Goal: Task Accomplishment & Management: Use online tool/utility

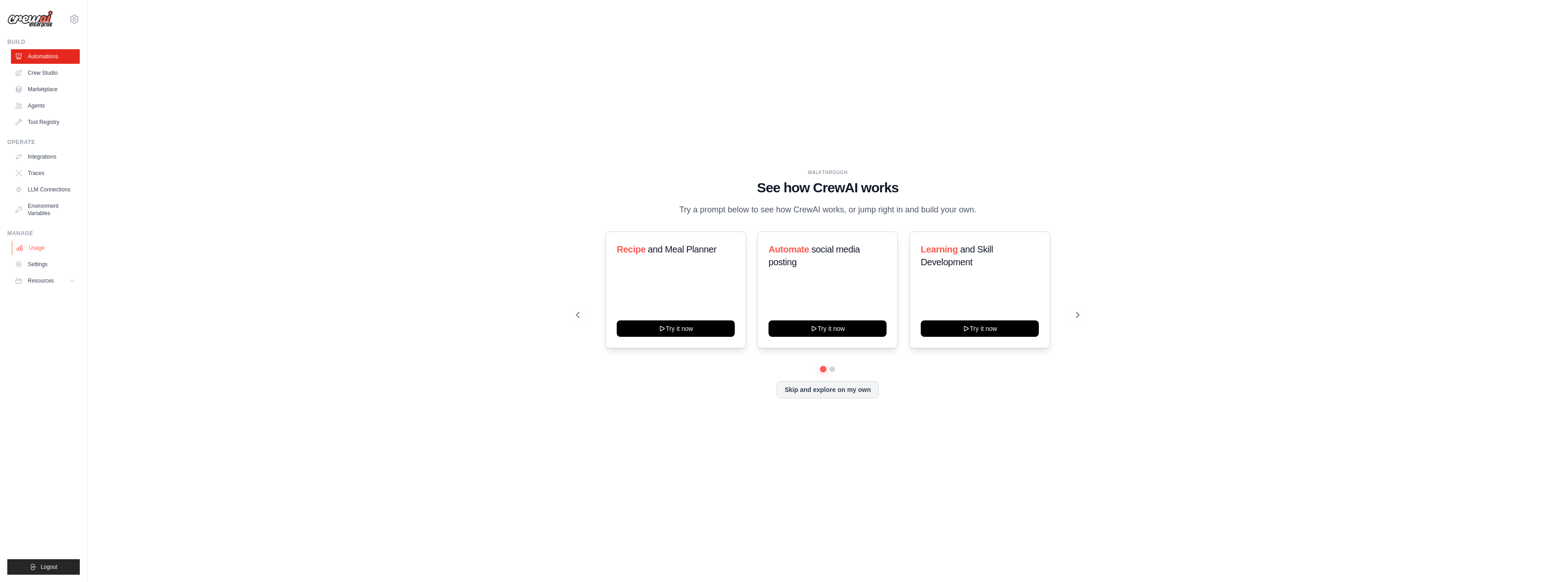
click at [44, 244] on link "Usage" at bounding box center [46, 248] width 69 height 15
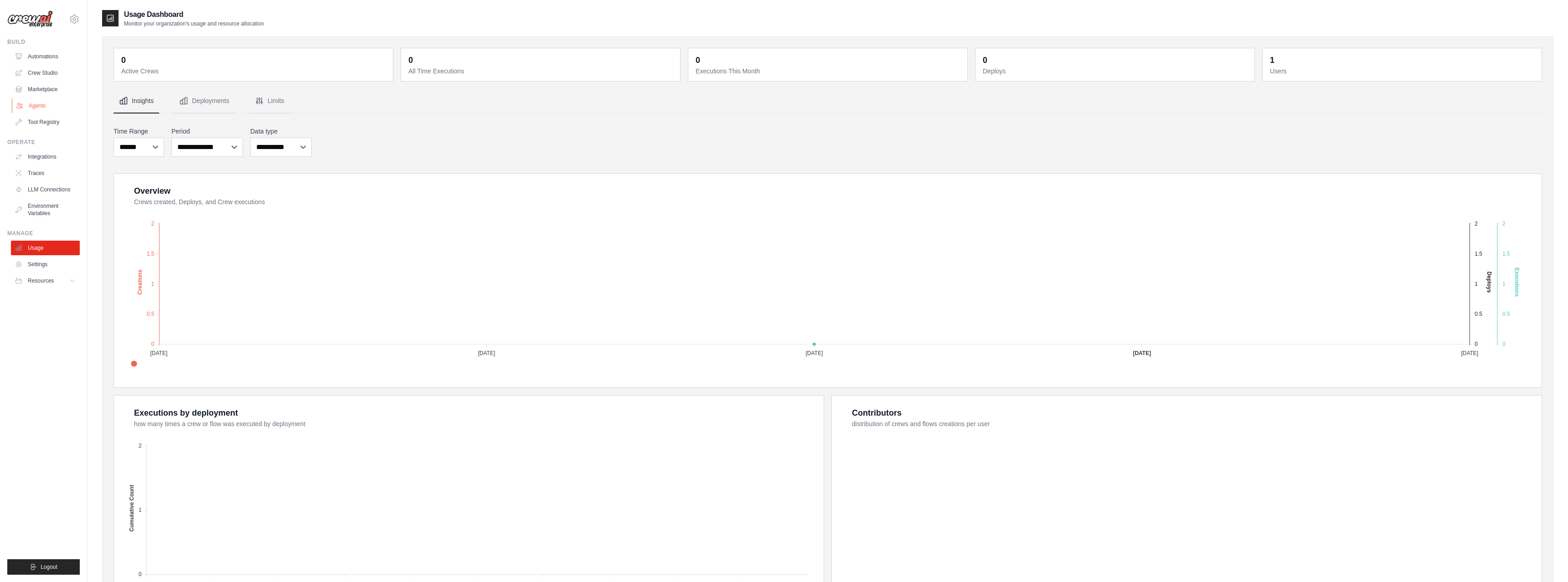
click at [36, 104] on link "Agents" at bounding box center [46, 106] width 69 height 15
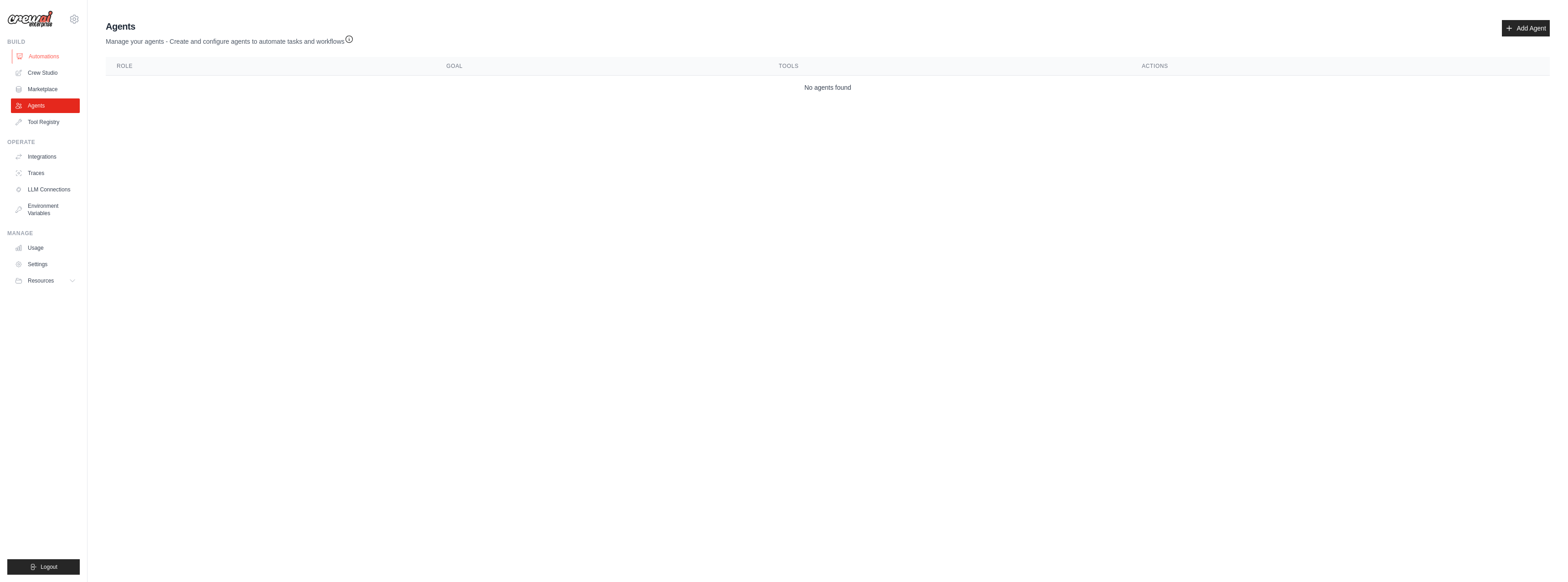
click at [34, 57] on link "Automations" at bounding box center [46, 56] width 69 height 15
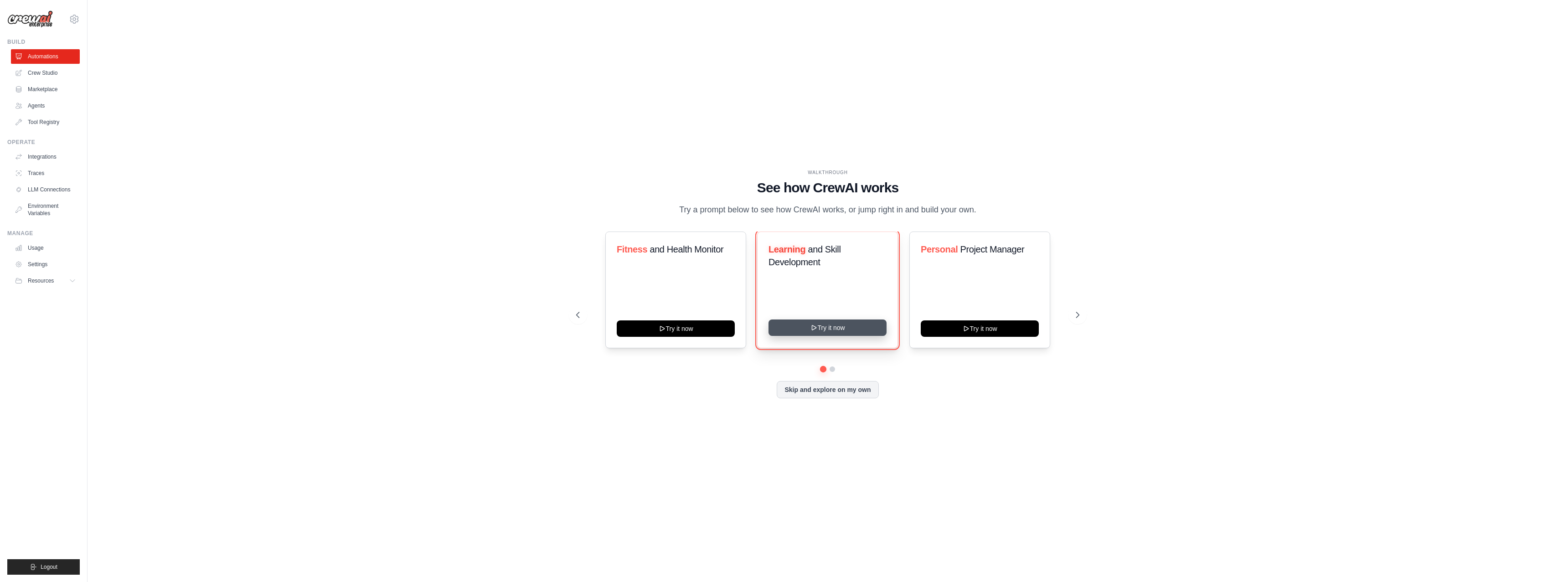
click at [803, 332] on button "Try it now" at bounding box center [828, 328] width 118 height 16
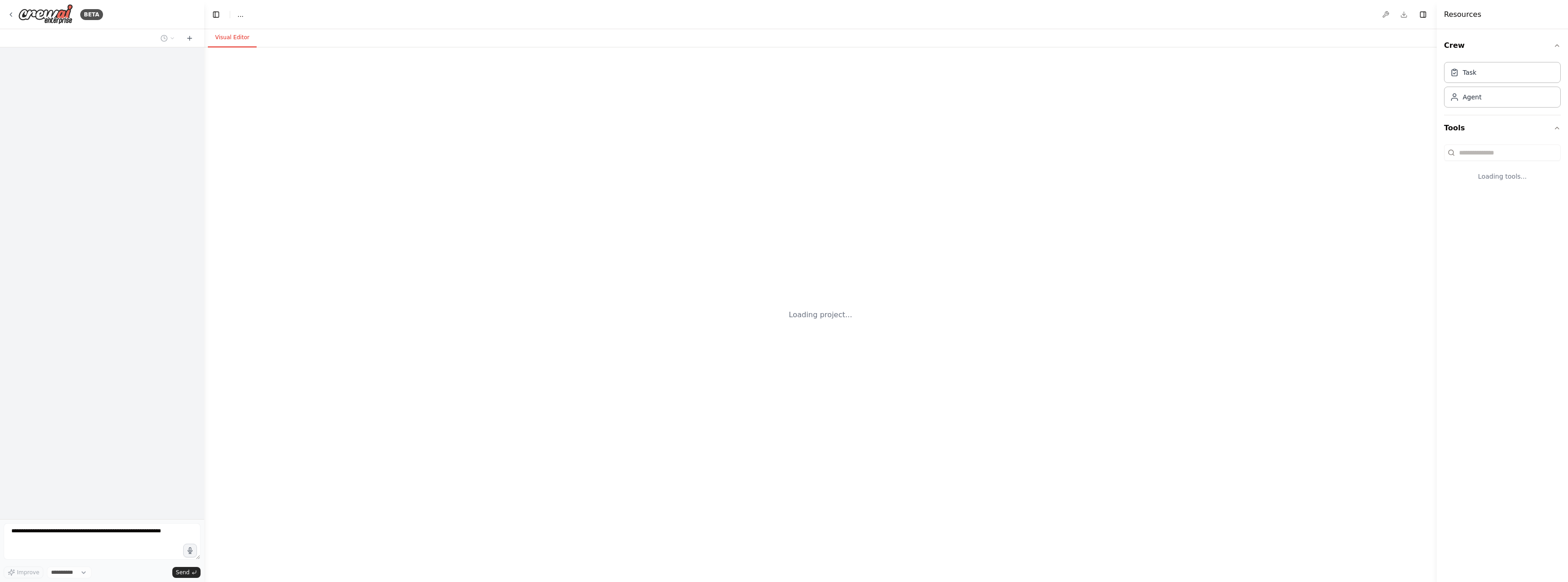
select select "****"
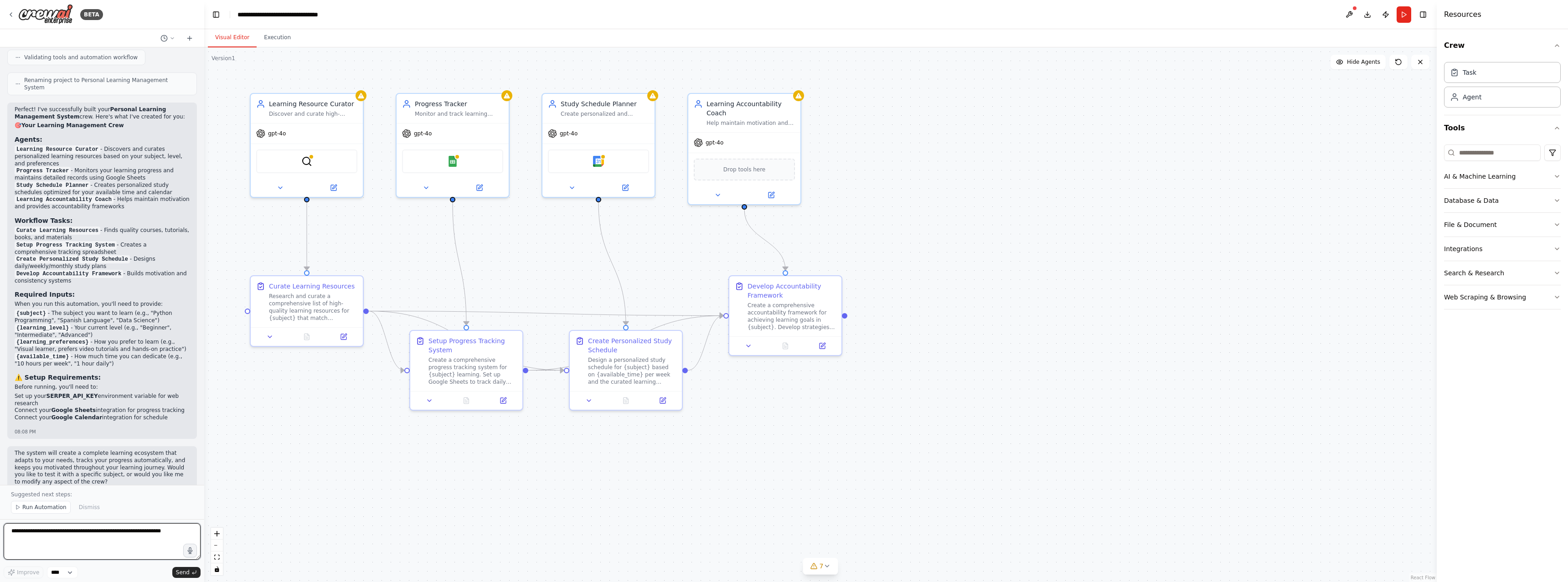
scroll to position [664, 0]
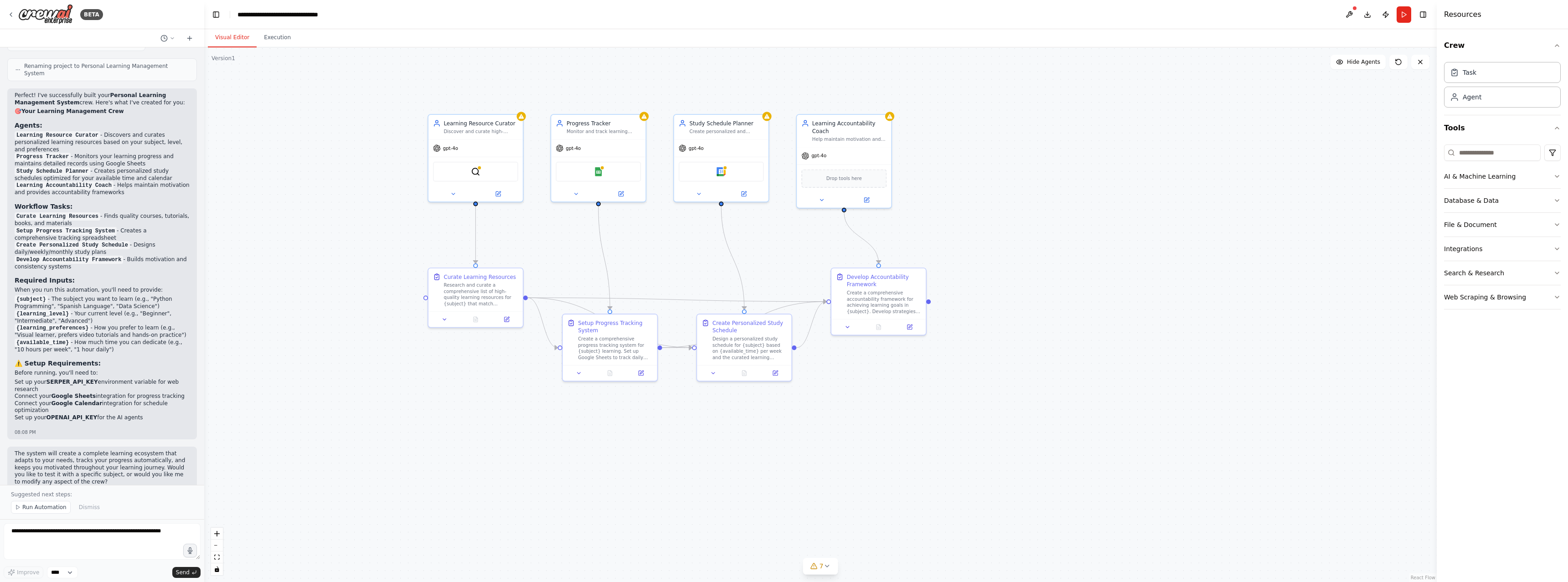
drag, startPoint x: 285, startPoint y: 234, endPoint x: 457, endPoint y: 232, distance: 172.0
click at [457, 232] on div ".deletable-edge-delete-btn { width: 20px; height: 20px; border: 0px solid #ffff…" at bounding box center [821, 315] width 1233 height 534
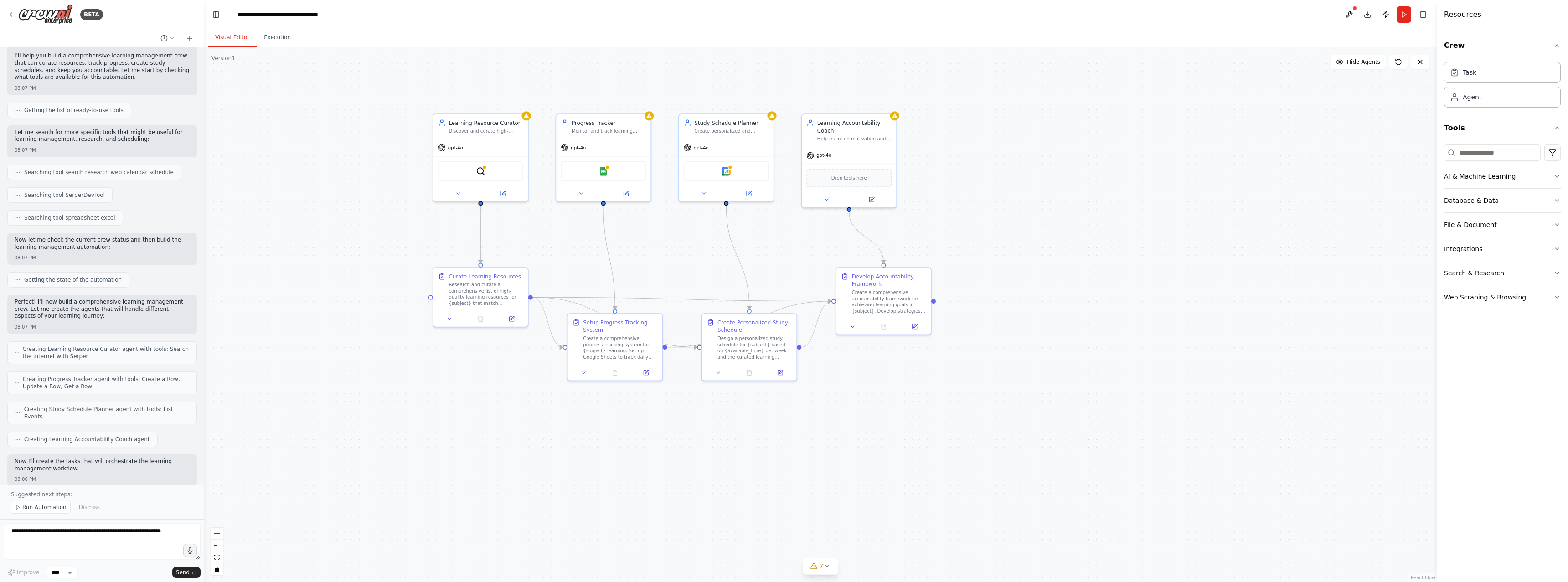
scroll to position [0, 0]
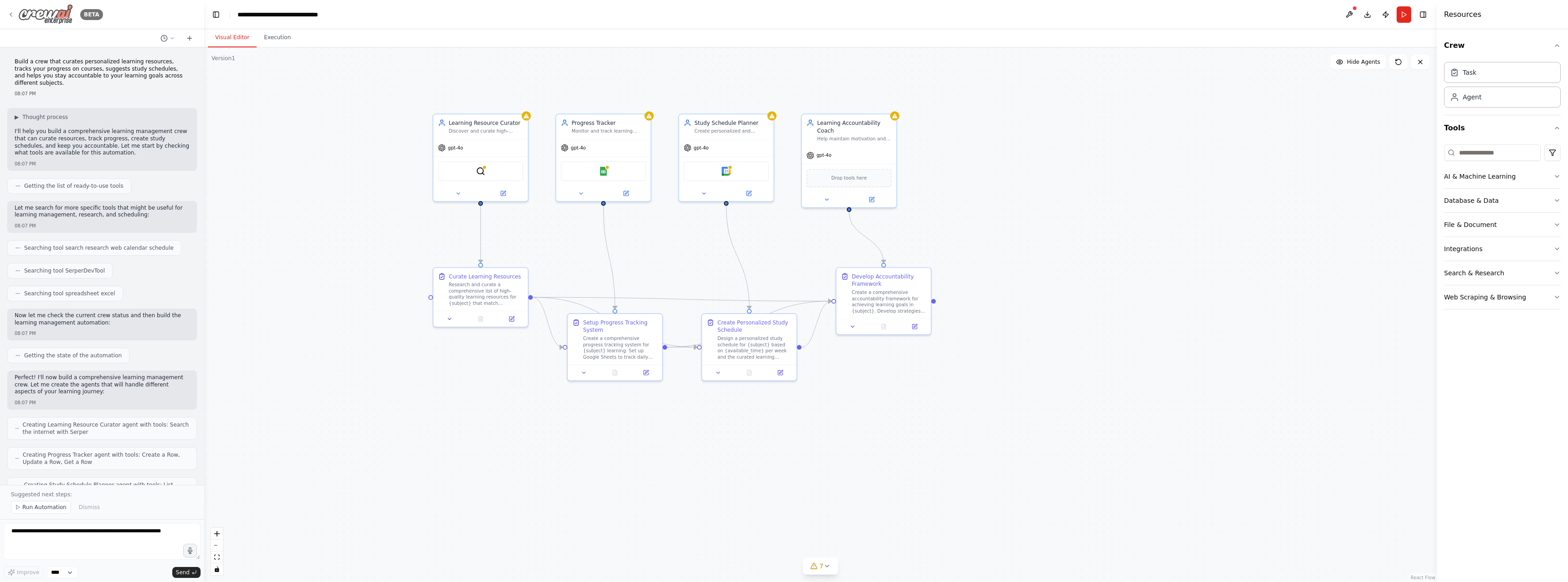
click at [13, 15] on icon at bounding box center [11, 14] width 7 height 7
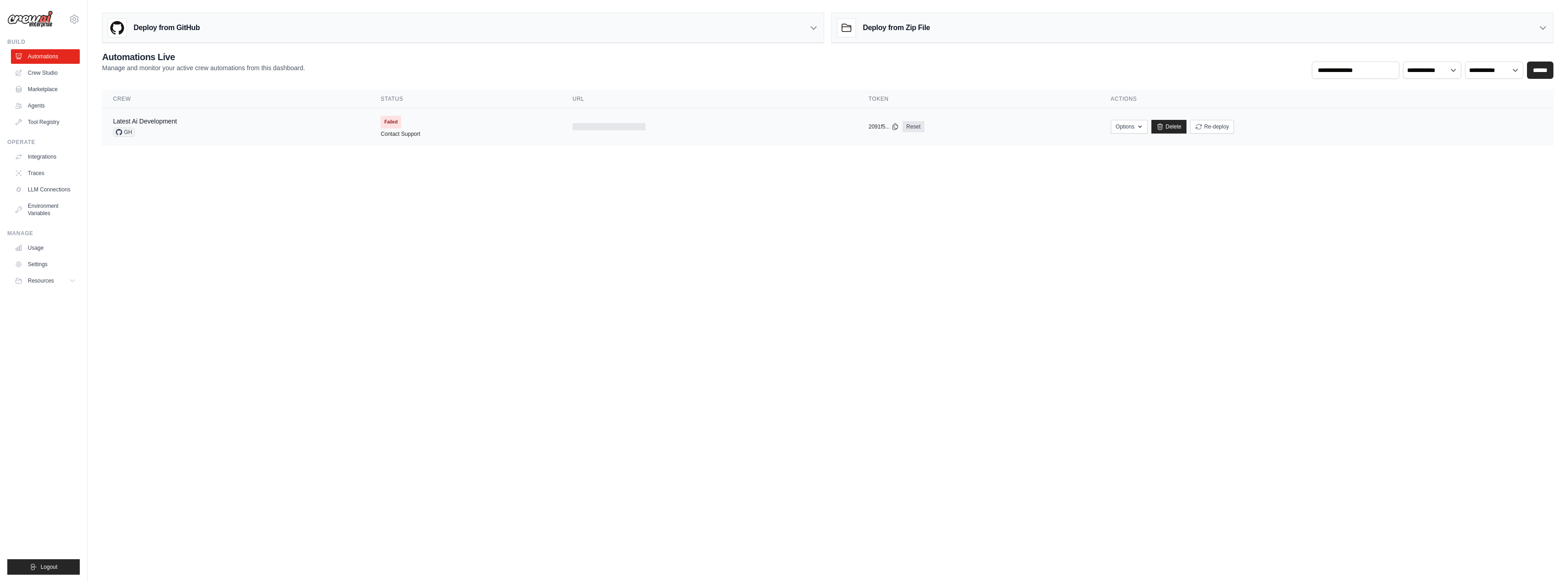
click at [397, 119] on span "Failed" at bounding box center [391, 122] width 21 height 13
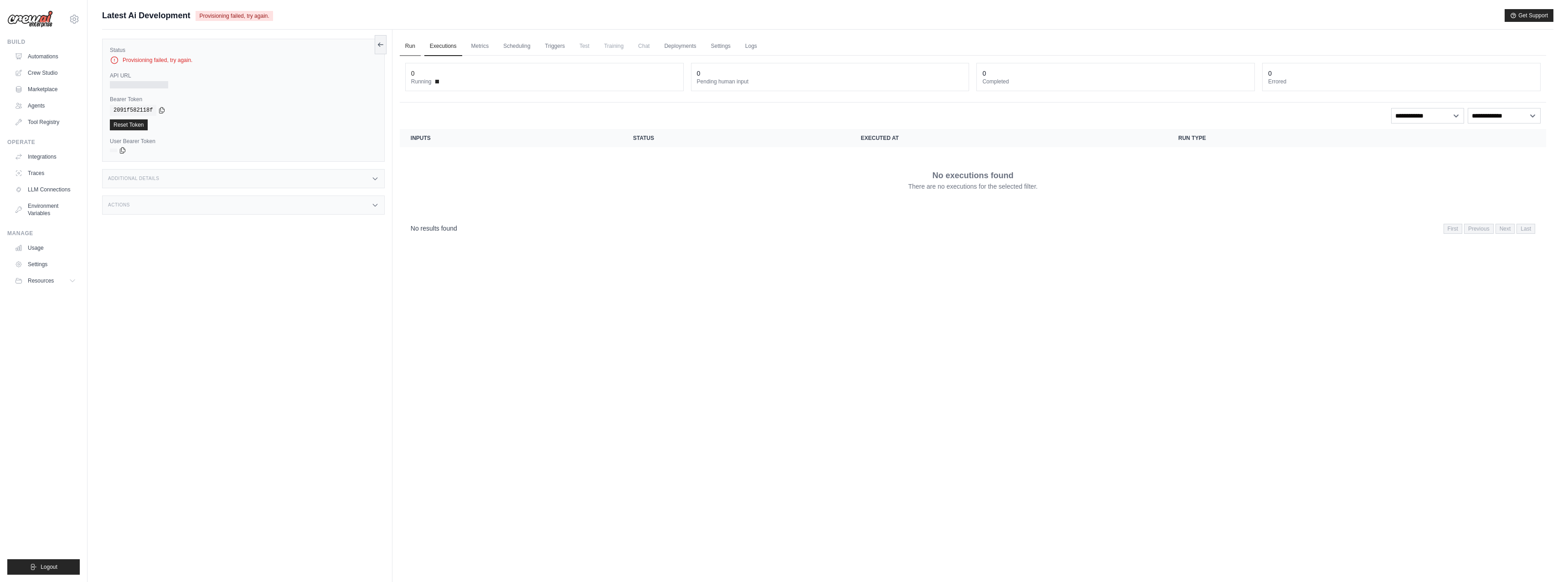
click at [411, 50] on link "Run" at bounding box center [410, 46] width 21 height 19
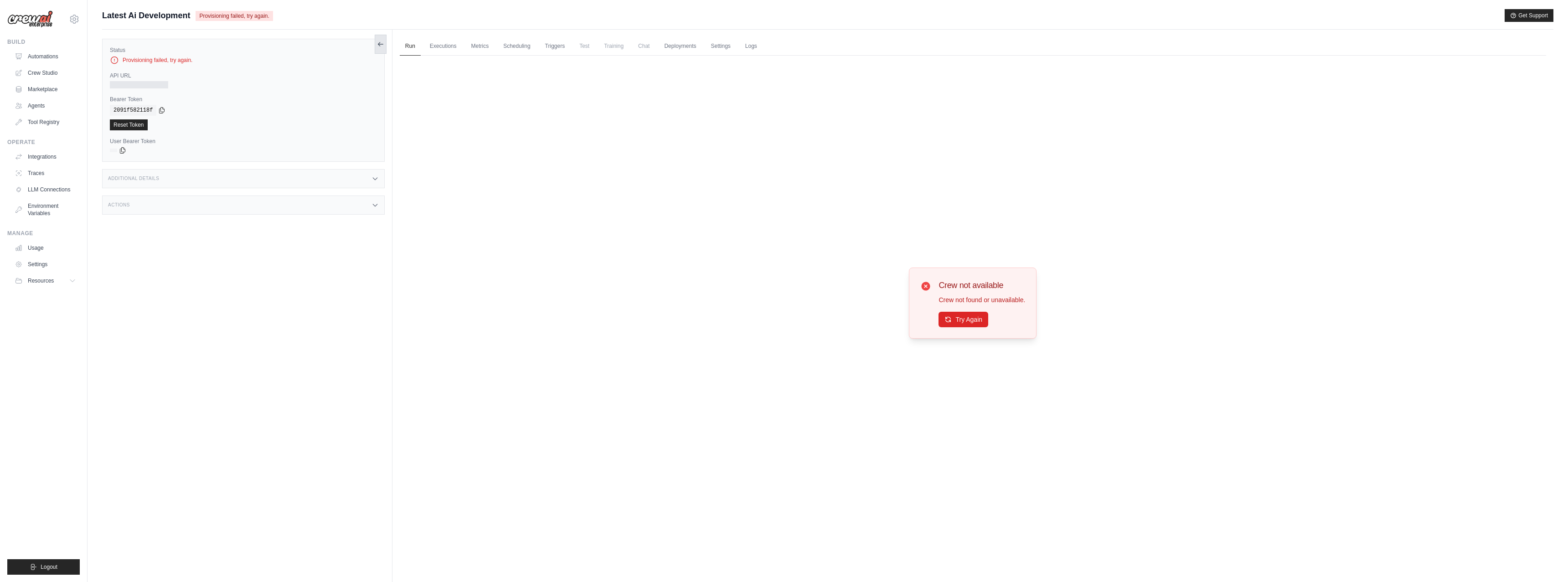
click at [379, 45] on icon at bounding box center [379, 44] width 2 height 3
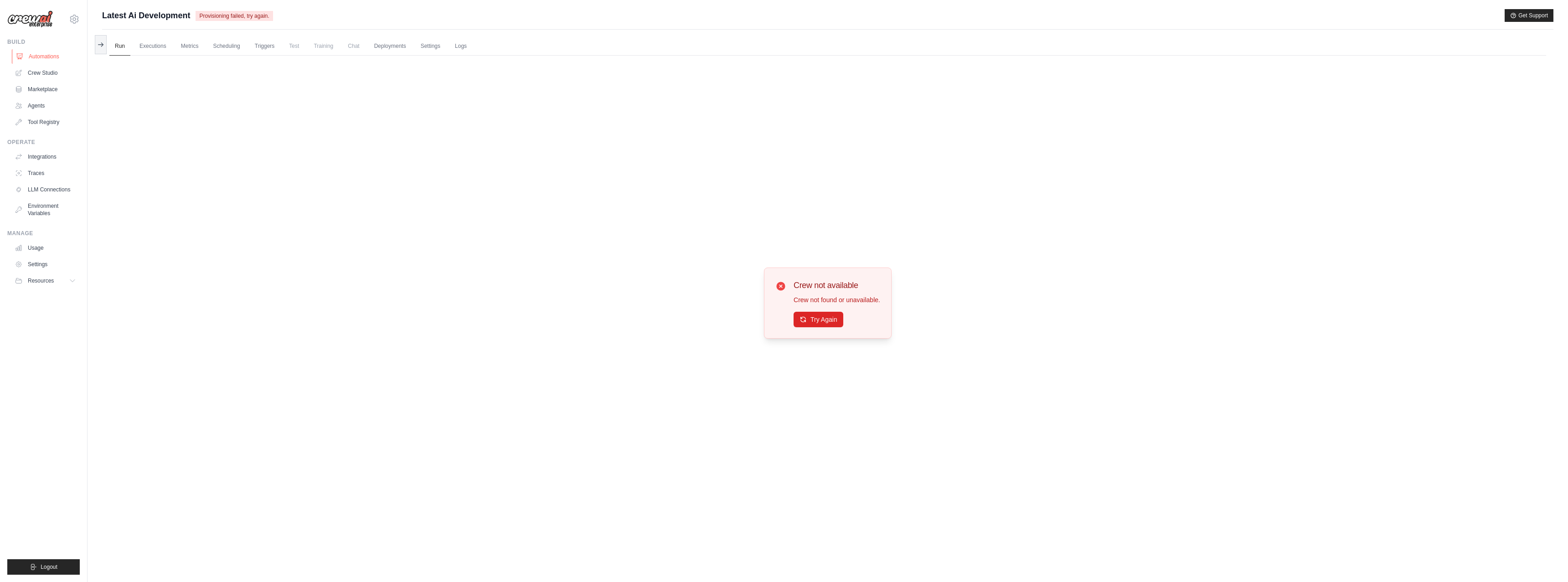
click at [40, 52] on link "Automations" at bounding box center [46, 56] width 69 height 15
click at [42, 72] on link "Crew Studio" at bounding box center [46, 73] width 69 height 15
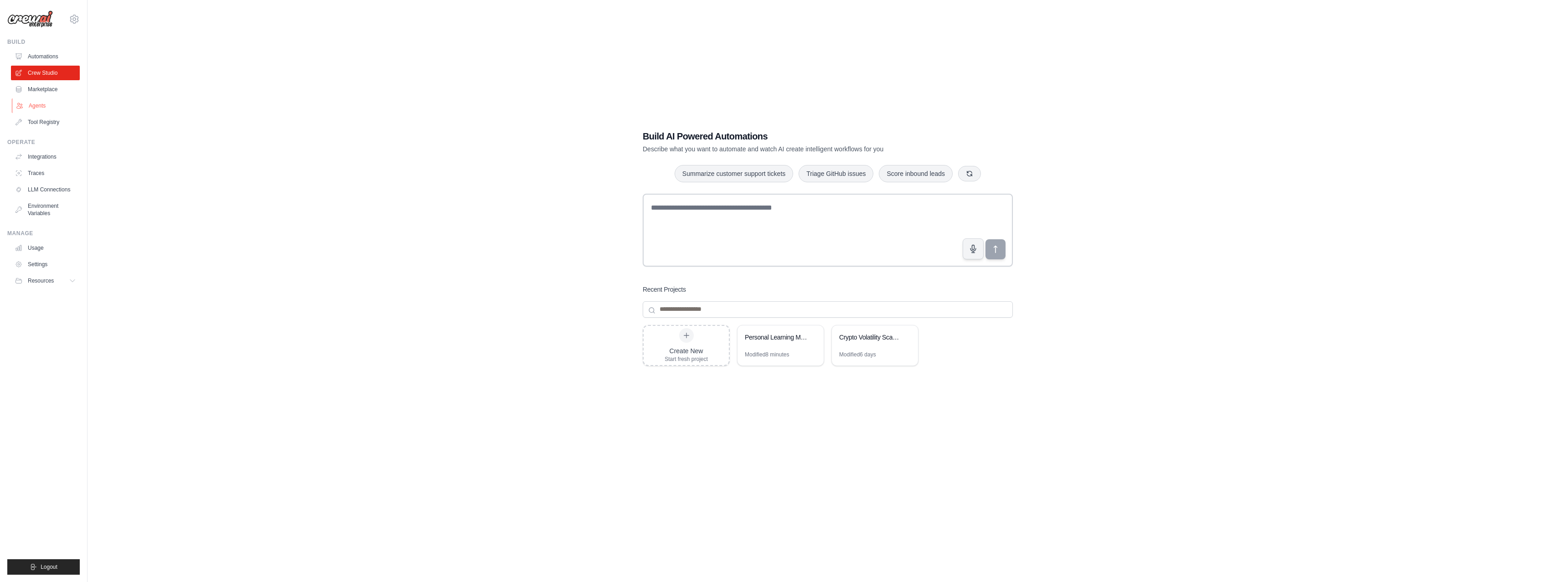
click at [36, 106] on link "Agents" at bounding box center [46, 106] width 69 height 15
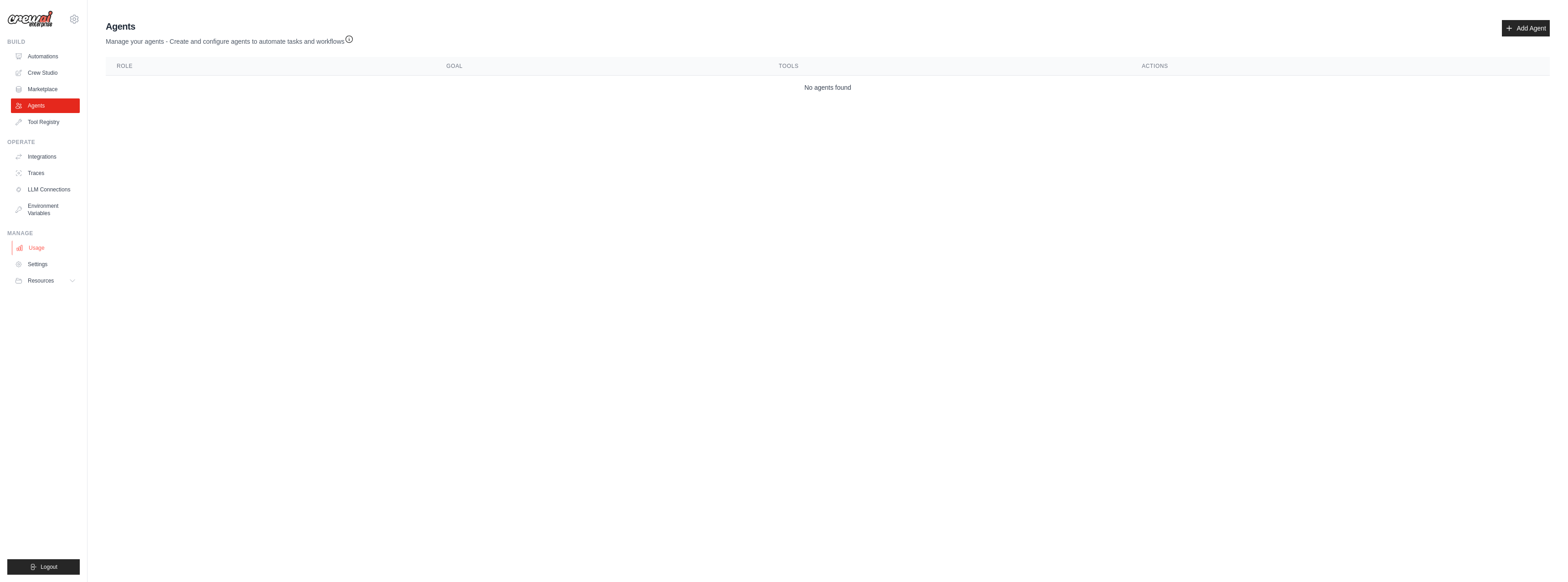
click at [39, 244] on link "Usage" at bounding box center [46, 248] width 69 height 15
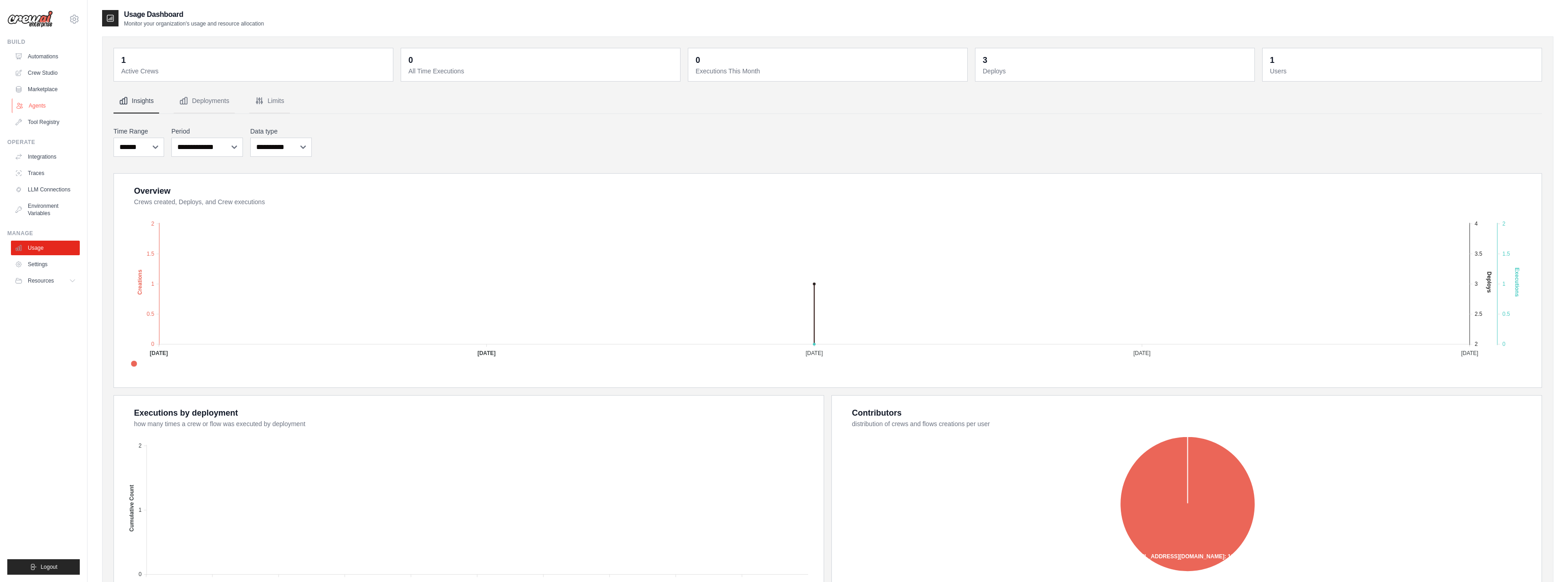
click at [36, 113] on link "Agents" at bounding box center [46, 106] width 69 height 15
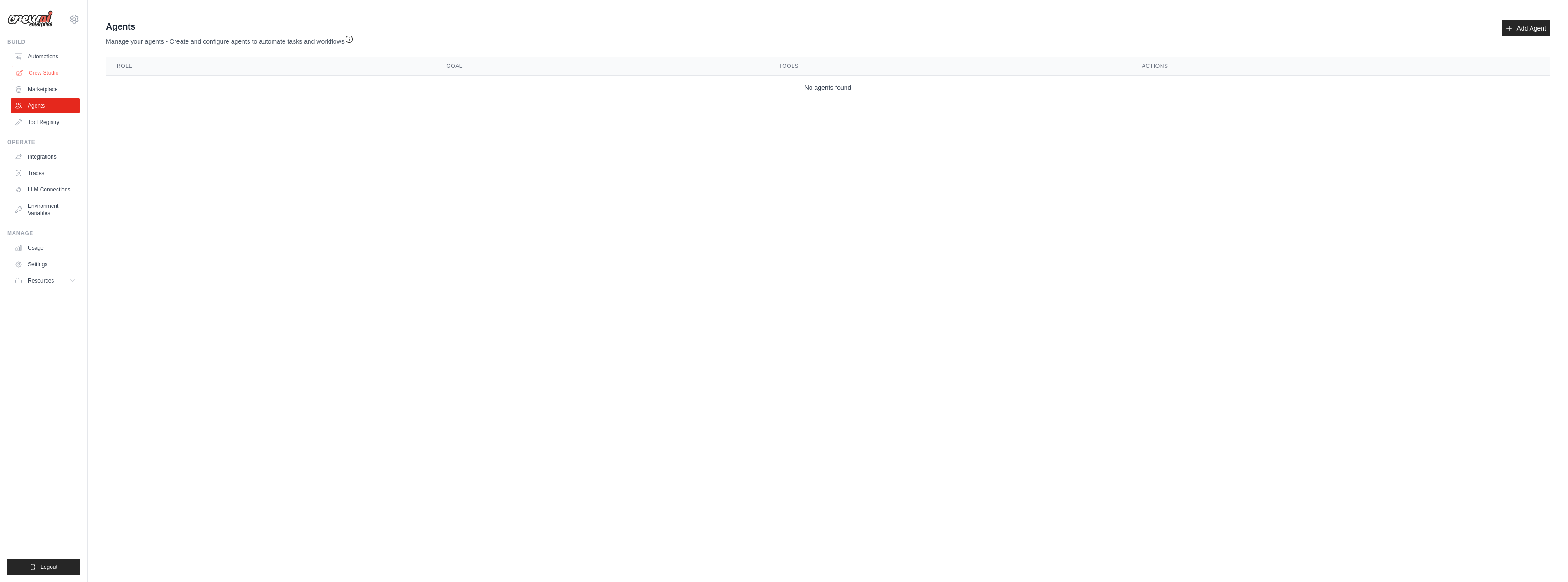
click at [47, 74] on link "Crew Studio" at bounding box center [46, 73] width 69 height 15
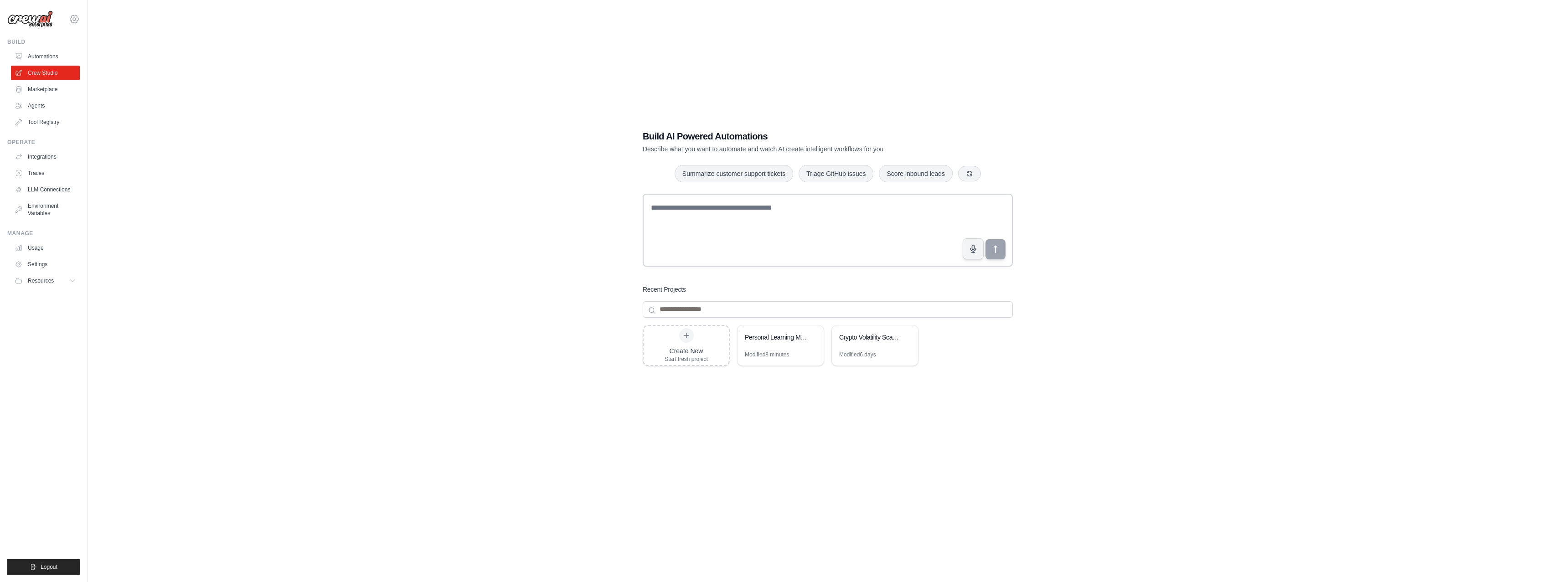
click at [70, 19] on icon at bounding box center [74, 19] width 11 height 11
click at [137, 72] on div "Build AI Powered Automations Describe what you want to automate and watch AI cr…" at bounding box center [828, 300] width 1451 height 582
click at [46, 57] on link "Automations" at bounding box center [46, 56] width 69 height 15
